Goal: Find specific page/section: Find specific page/section

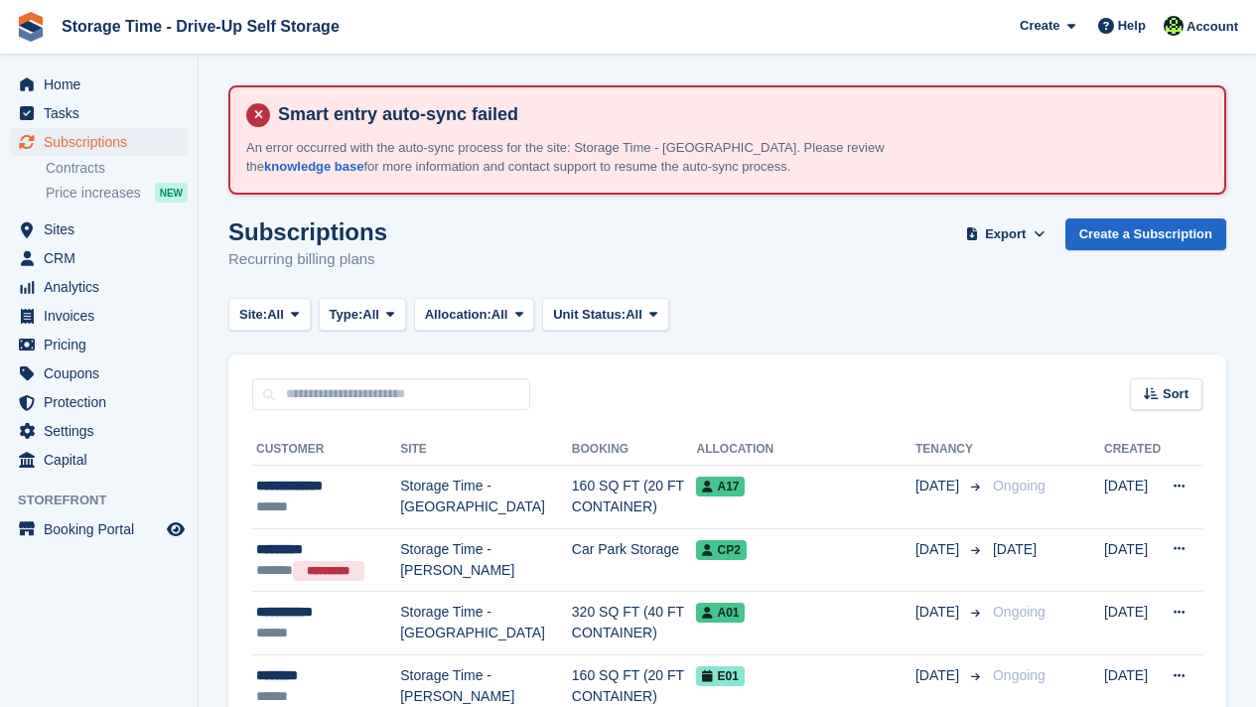
click at [1051, 293] on div "Subscriptions Recurring billing plans Export Export Subscriptions Export a CSV …" at bounding box center [727, 256] width 998 height 76
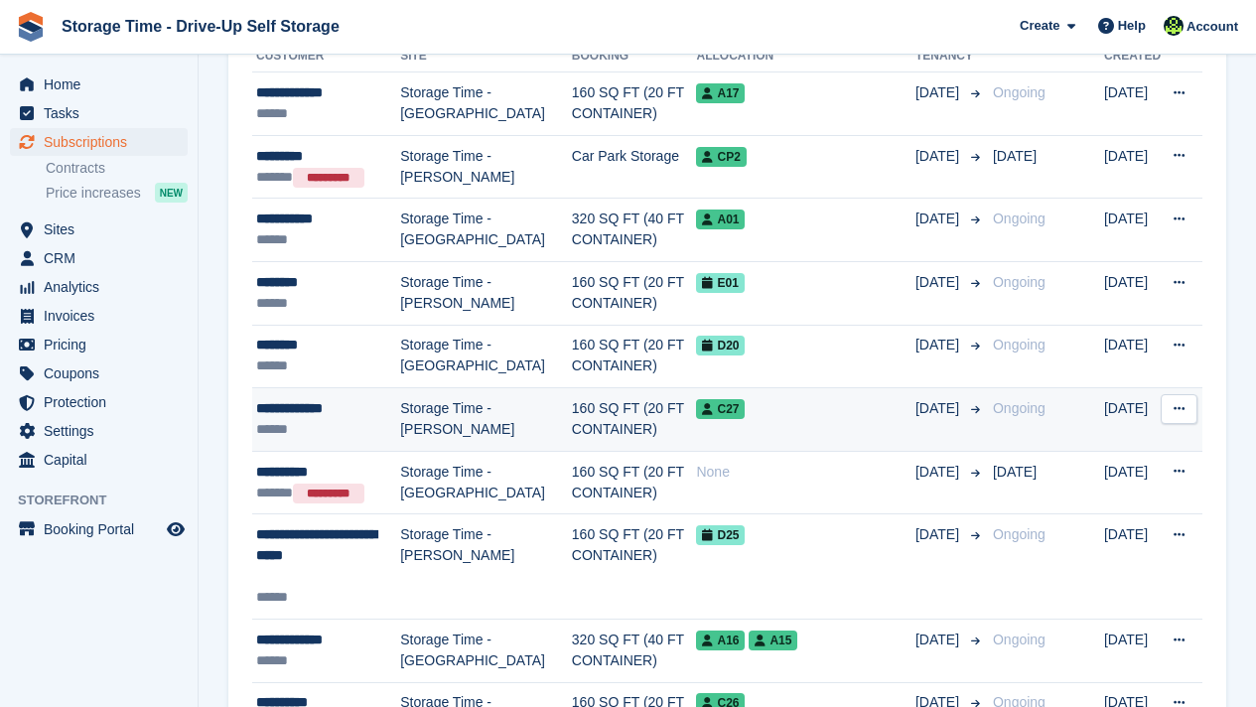
scroll to position [397, 0]
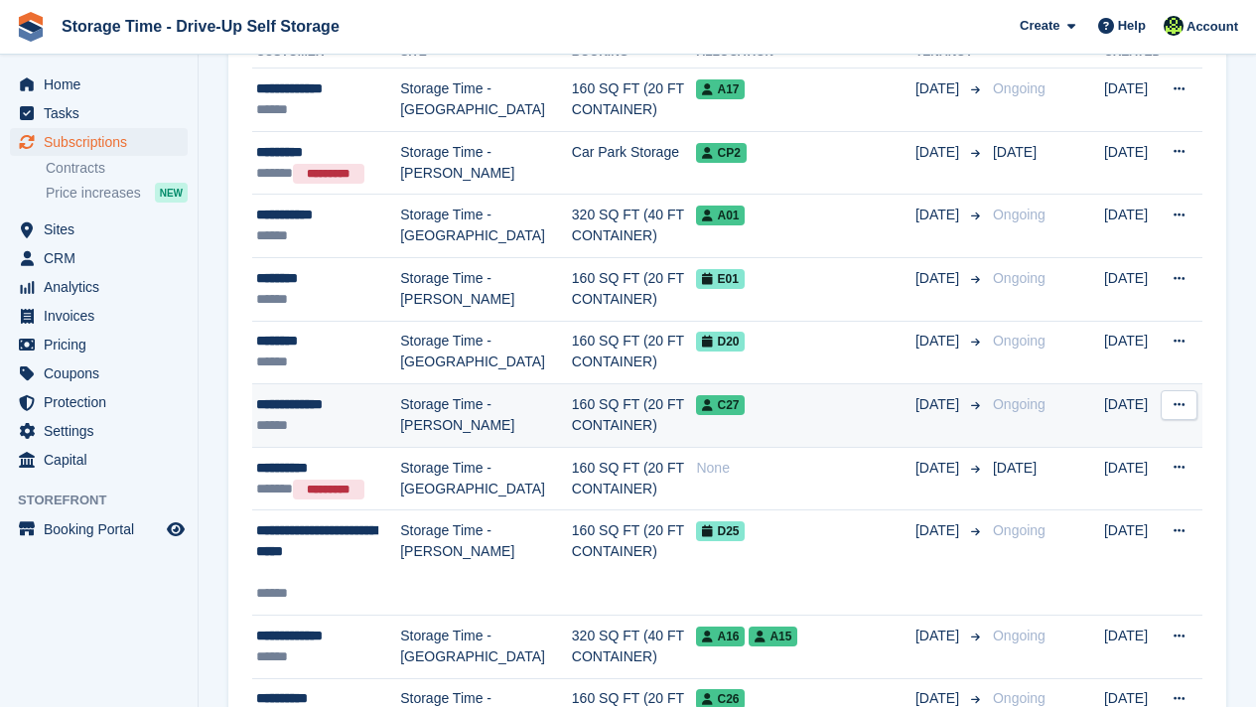
click at [728, 425] on td "C27" at bounding box center [805, 416] width 219 height 64
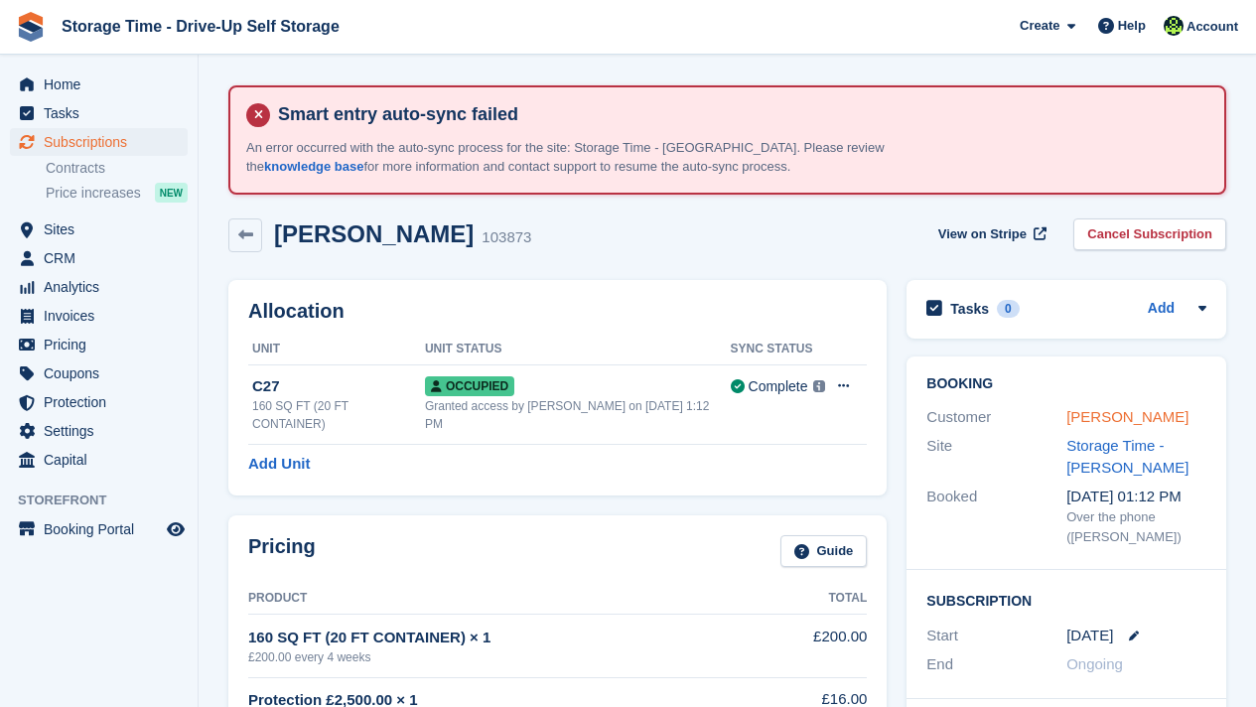
click at [1107, 425] on link "[PERSON_NAME]" at bounding box center [1127, 416] width 122 height 17
